Goal: Task Accomplishment & Management: Manage account settings

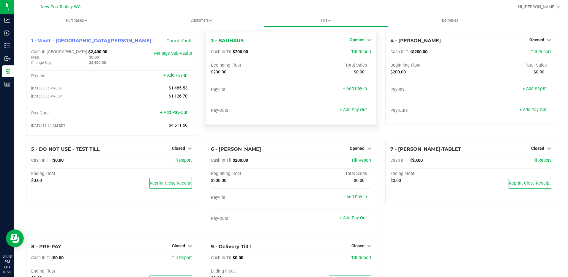
click at [356, 39] on span "Opened" at bounding box center [357, 39] width 15 height 5
click at [350, 49] on div "Close Till" at bounding box center [358, 52] width 44 height 7
click at [350, 51] on link "Close Till" at bounding box center [358, 52] width 16 height 5
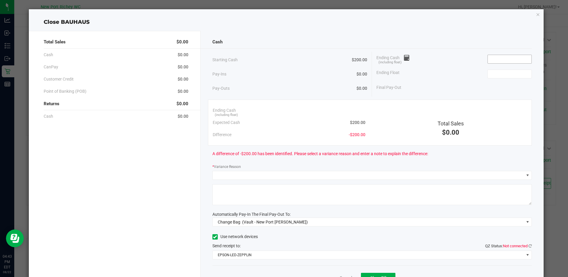
click at [505, 63] on input at bounding box center [510, 59] width 44 height 8
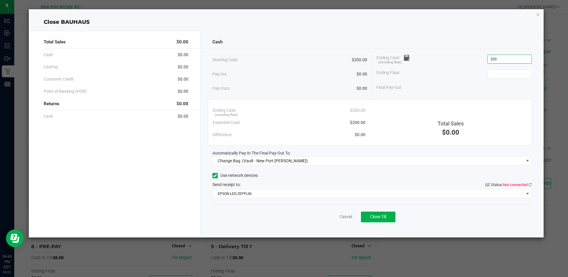
type input "$200.00"
click at [464, 57] on div "Ending Cash (including float) $200.00" at bounding box center [453, 59] width 155 height 15
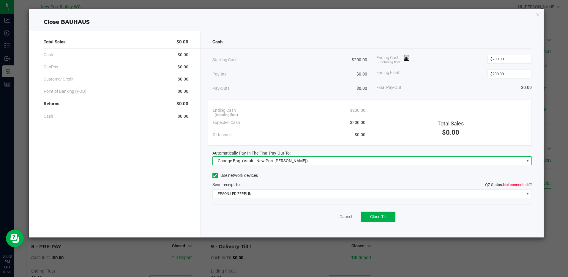
click at [442, 162] on span "Change Bag (Vault - New Port Richey WC)" at bounding box center [368, 160] width 311 height 8
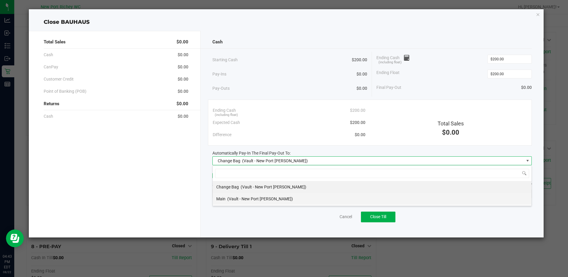
scroll to position [9, 319]
click at [323, 199] on li "Main (Vault - New Port Richey WC)" at bounding box center [372, 199] width 319 height 12
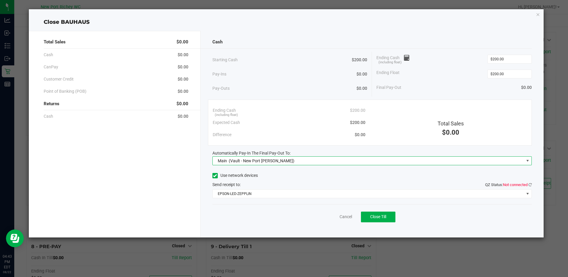
click at [532, 185] on div "Cash Starting Cash $200.00 Pay-Ins $0.00 Pay-Outs $0.00 Ending Cash (including …" at bounding box center [371, 134] width 343 height 206
click at [530, 184] on icon at bounding box center [529, 185] width 3 height 4
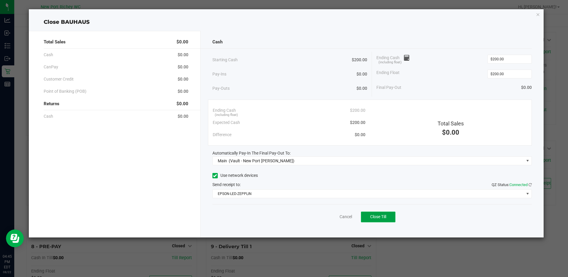
click at [392, 218] on button "Close Till" at bounding box center [378, 216] width 34 height 11
click at [328, 219] on link "Dismiss" at bounding box center [332, 217] width 14 height 6
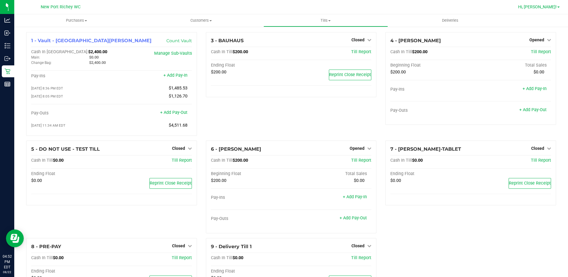
click at [546, 9] on span "Hi, [PERSON_NAME]!" at bounding box center [537, 6] width 39 height 5
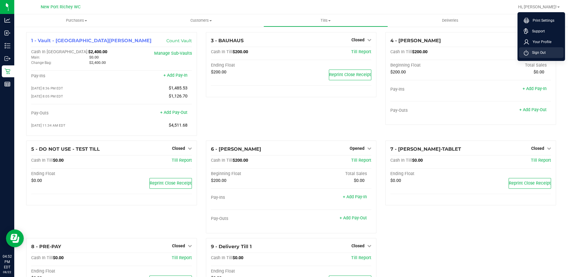
click at [544, 53] on span "Sign Out" at bounding box center [536, 53] width 17 height 6
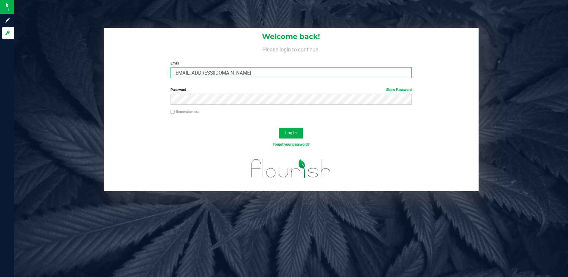
click at [259, 69] on input "lhunter@liveparallel.com" at bounding box center [290, 72] width 241 height 11
drag, startPoint x: 265, startPoint y: 72, endPoint x: 153, endPoint y: 71, distance: 112.0
click at [153, 71] on div "Welcome back! Please login to continue. Email lhunter@liveparallel.com Required…" at bounding box center [291, 55] width 375 height 55
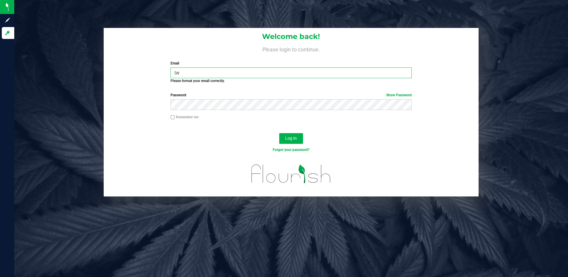
type input "t"
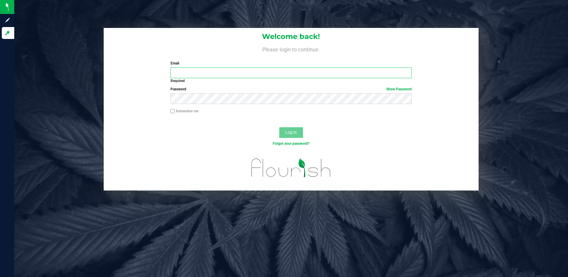
click at [200, 70] on input "Email" at bounding box center [290, 72] width 241 height 11
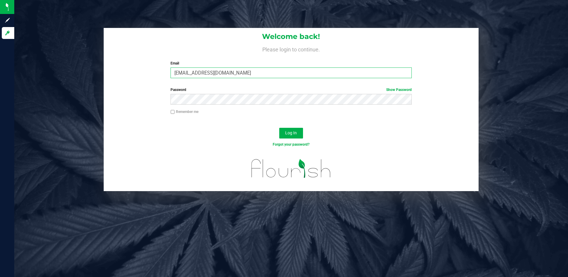
type input "twilkerson@Liveparallel.com"
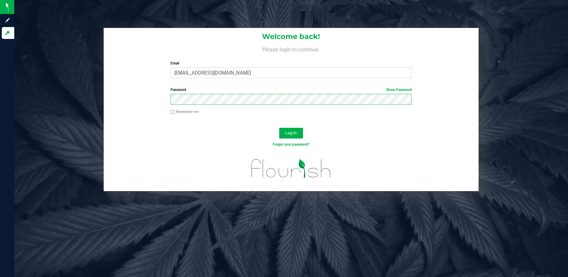
click at [279, 128] on button "Log In" at bounding box center [291, 133] width 24 height 11
